Goal: Task Accomplishment & Management: Use online tool/utility

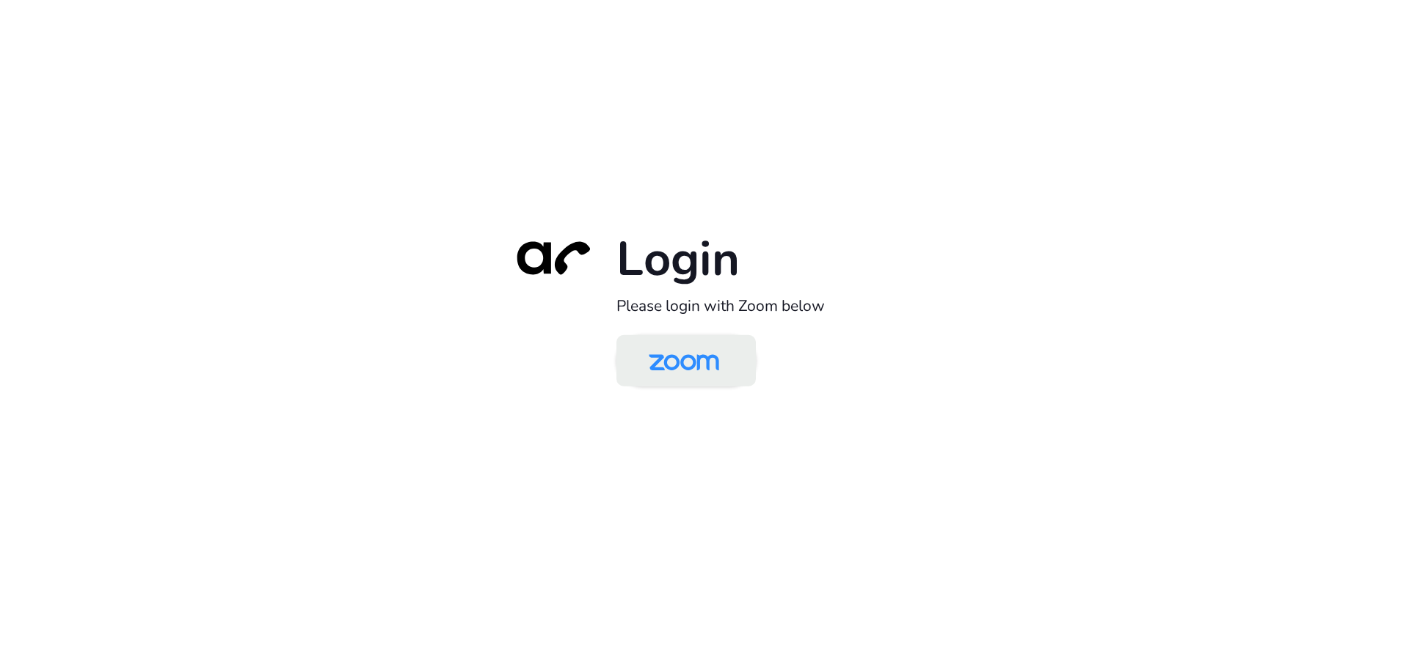
click at [690, 373] on img at bounding box center [683, 362] width 101 height 48
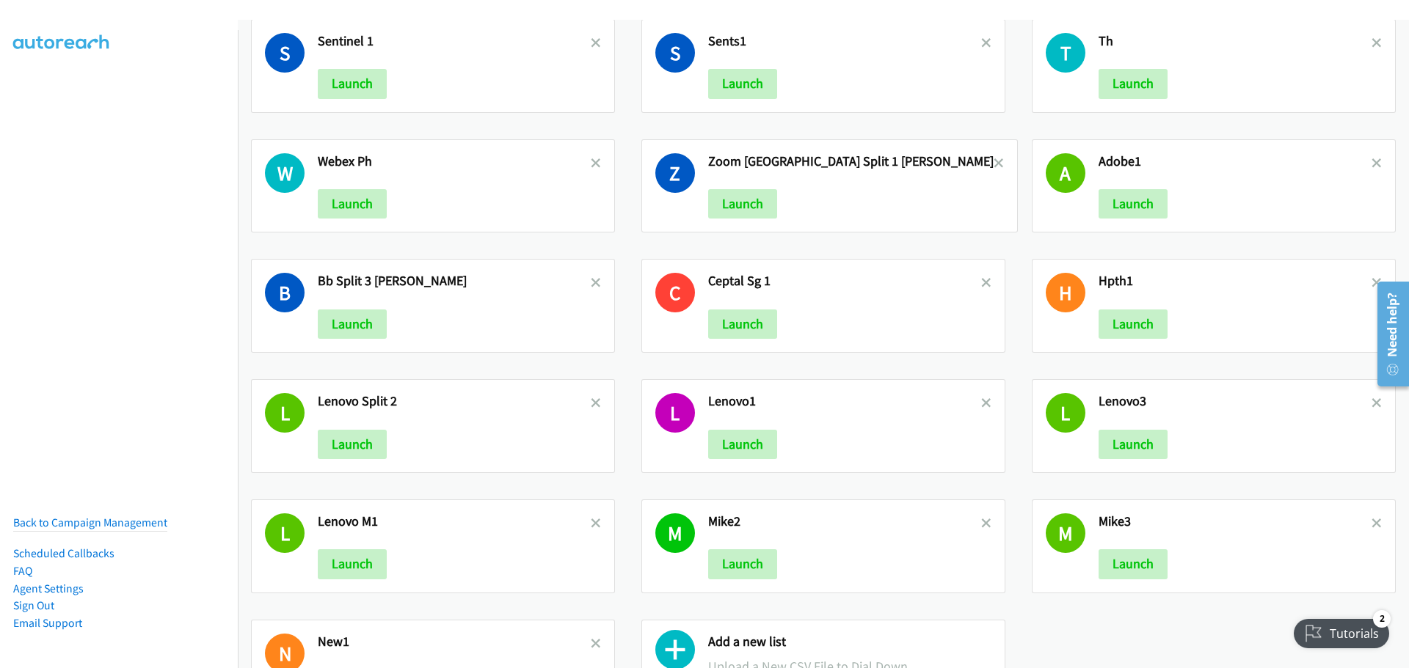
scroll to position [1211, 0]
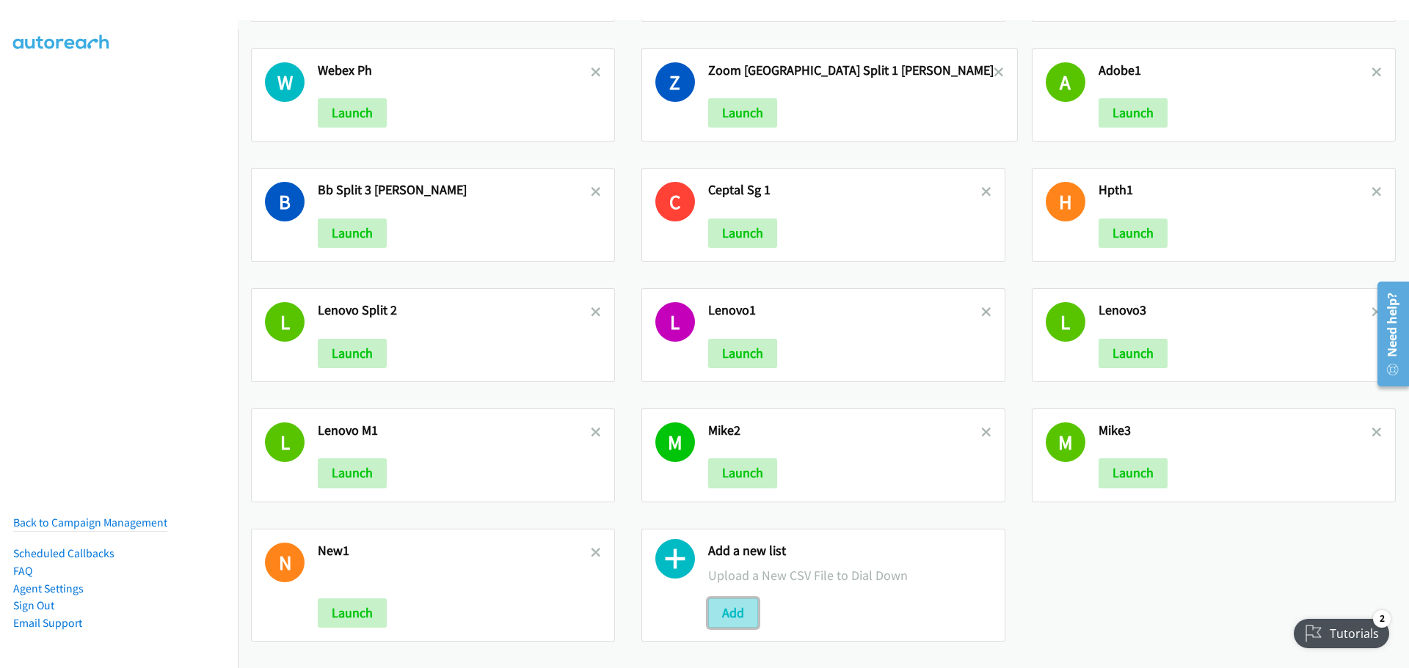
click at [740, 599] on button "Add" at bounding box center [733, 613] width 50 height 29
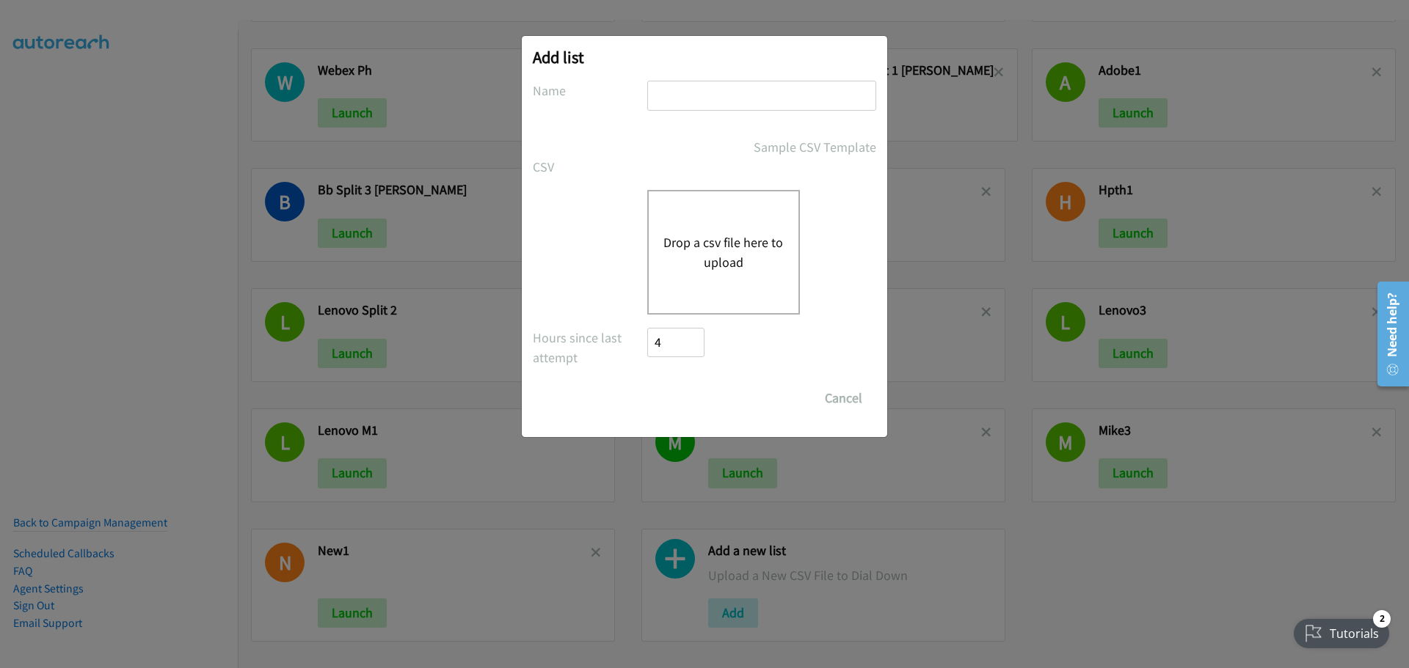
click at [688, 95] on input "text" at bounding box center [761, 96] width 229 height 30
type input "LenovoSG"
click at [736, 247] on button "Drop a csv file here to upload" at bounding box center [723, 253] width 120 height 40
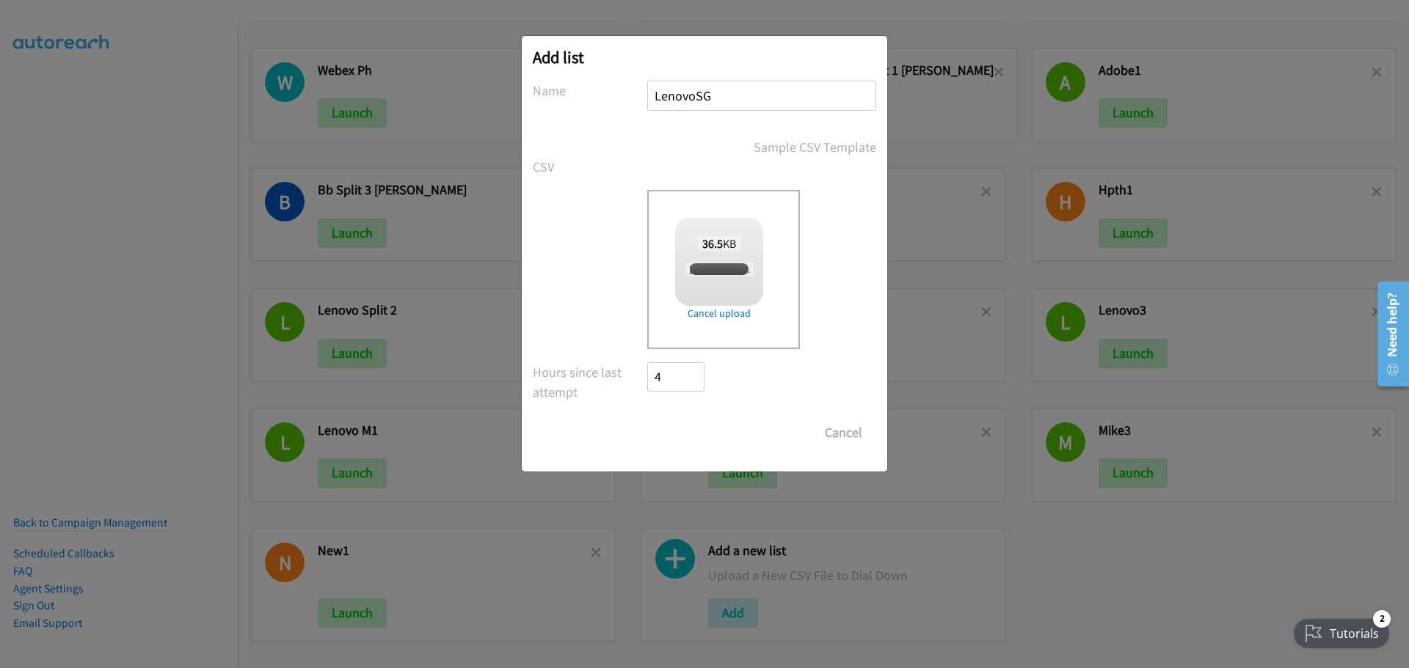
checkbox input "true"
click at [696, 444] on input "Save List" at bounding box center [685, 432] width 77 height 29
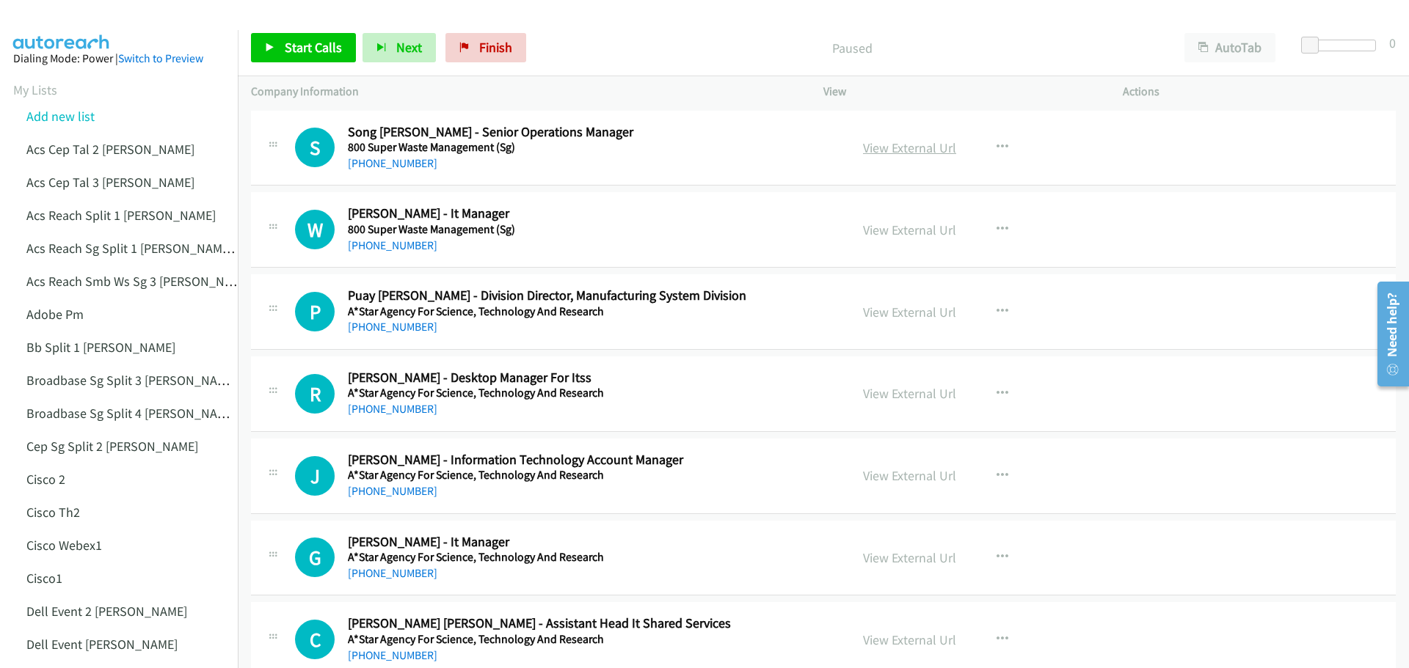
click at [895, 148] on link "View External Url" at bounding box center [909, 147] width 93 height 17
